Goal: Task Accomplishment & Management: Manage account settings

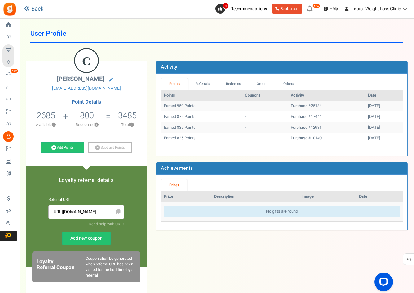
click at [36, 10] on link "Back" at bounding box center [33, 9] width 19 height 8
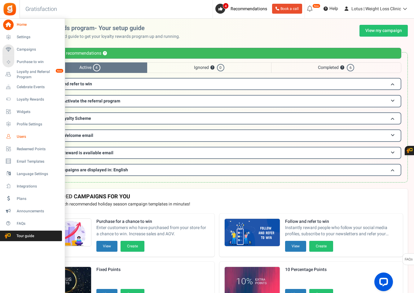
click at [26, 133] on link "Users" at bounding box center [32, 136] width 60 height 11
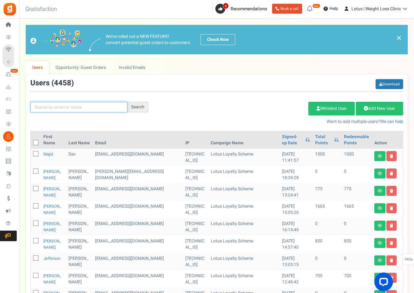
click at [51, 105] on input "text" at bounding box center [78, 107] width 97 height 11
paste input "sianpondevie4@gmail.com"
type input "sianpondevie4@gmail.com"
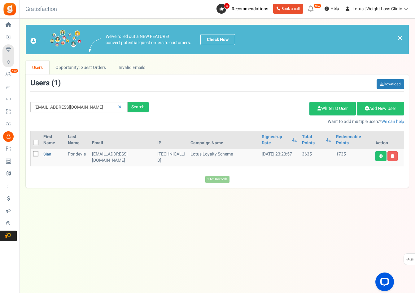
click at [45, 154] on link "Sian" at bounding box center [47, 154] width 8 height 6
